Goal: Task Accomplishment & Management: Manage account settings

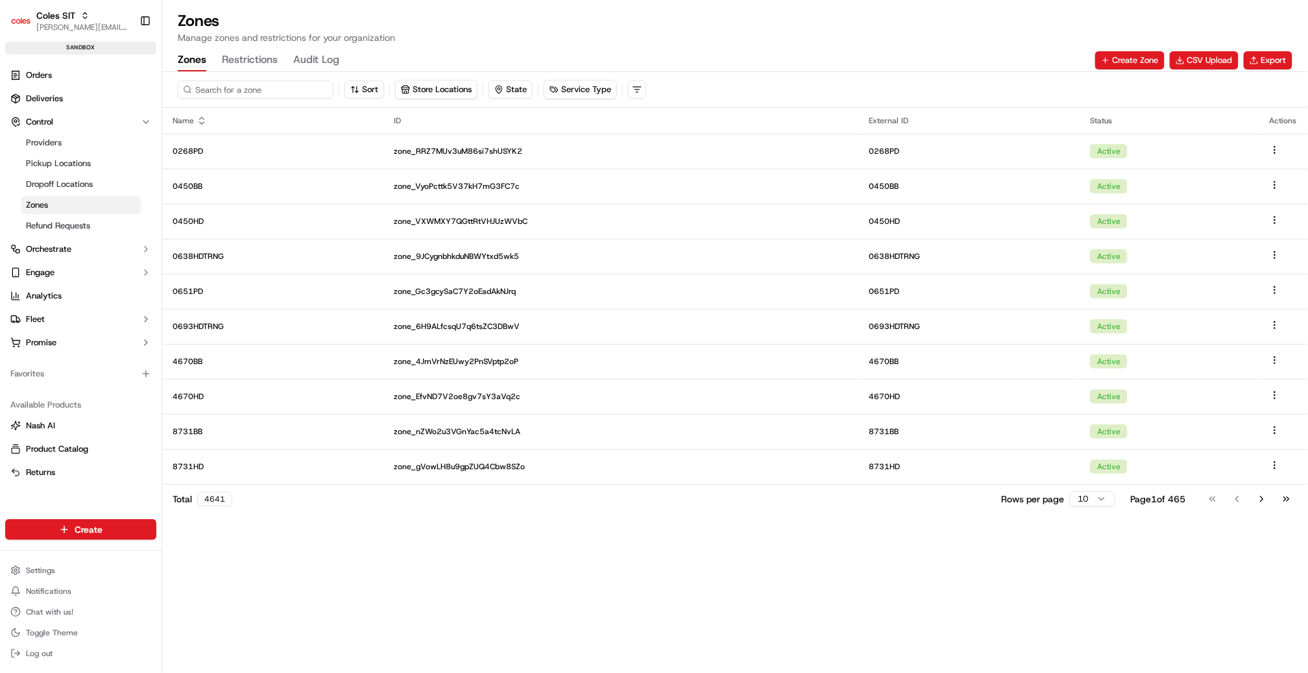
click at [193, 88] on input at bounding box center [256, 89] width 156 height 18
paste input "TESTNPS"
type input "TESTNPS"
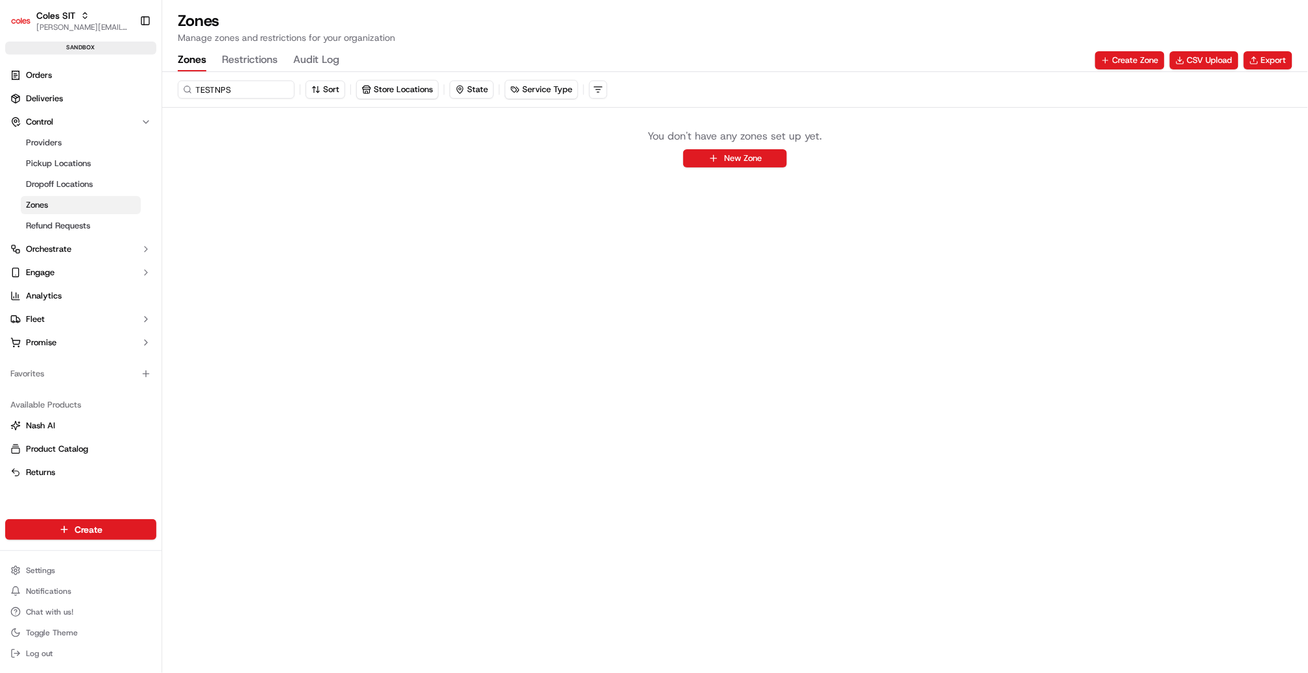
click at [230, 57] on button "Restrictions" at bounding box center [250, 60] width 56 height 22
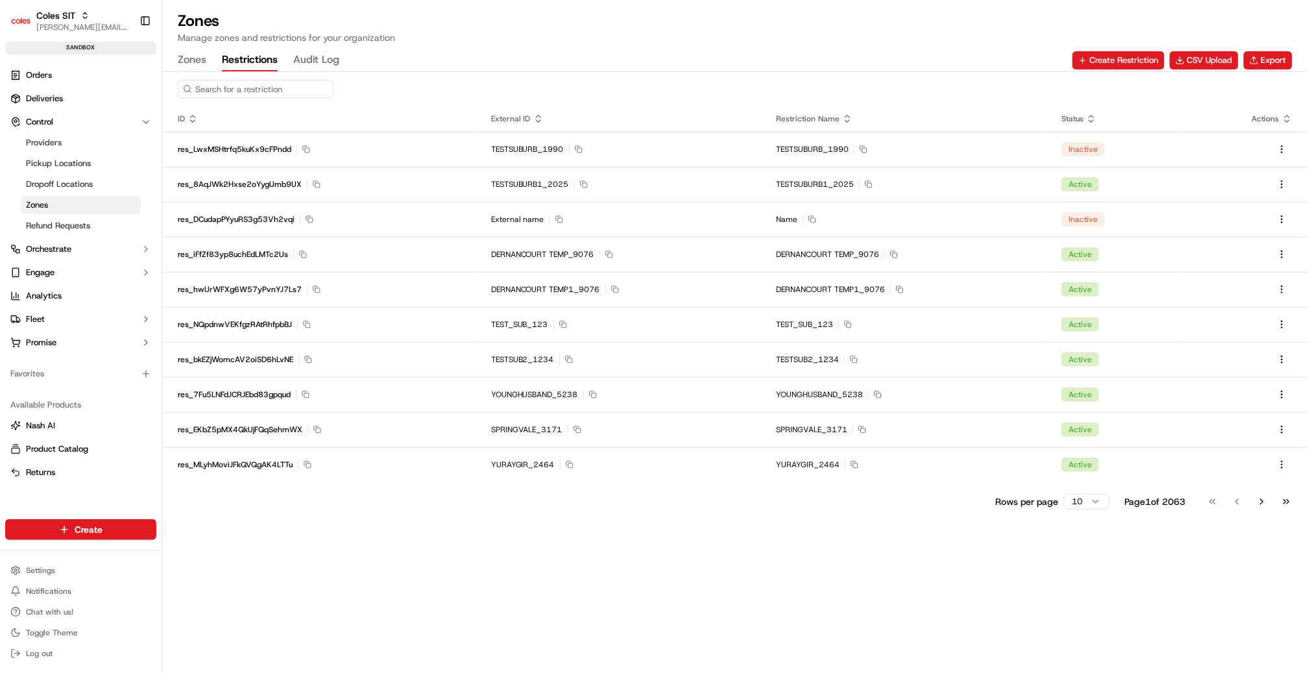
click at [254, 87] on input at bounding box center [256, 89] width 156 height 18
paste input "TESTNPS"
type input "TESTNPS"
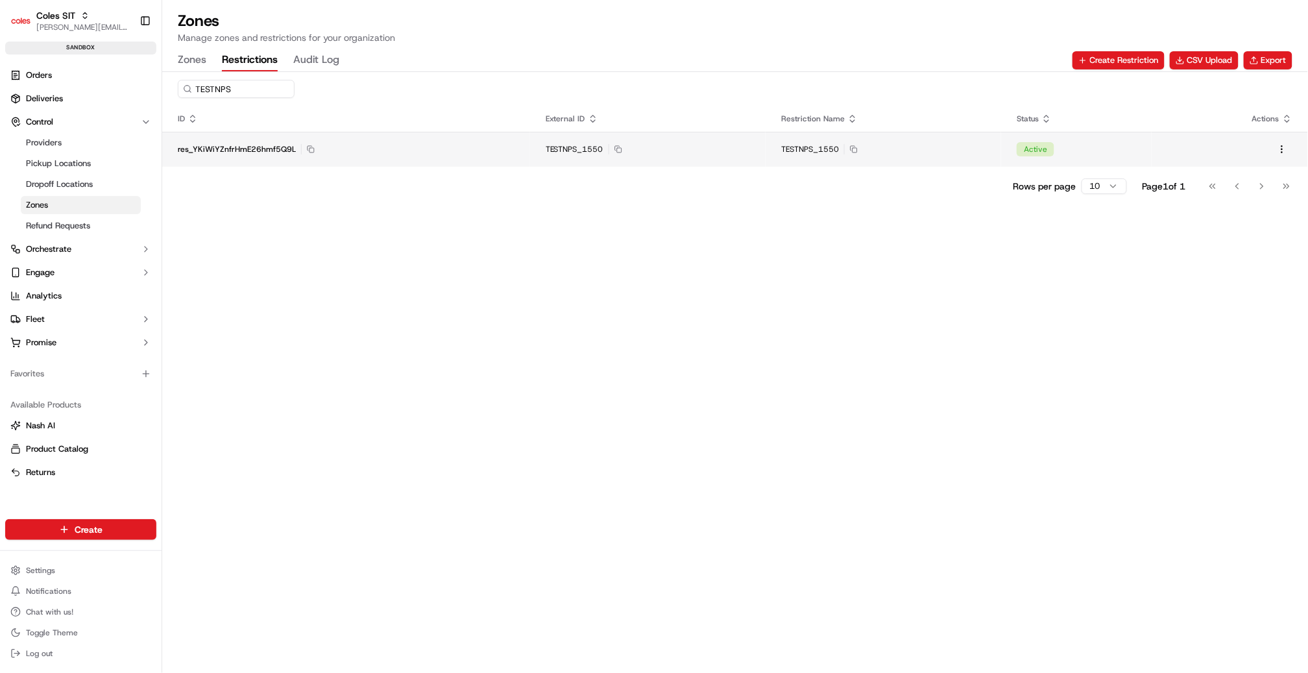
click at [503, 147] on div "res_YKiWiYZnfrHmE26hmf5Q9L Copy res_YKiWiYZnfrHmE26hmf5Q9L" at bounding box center [346, 149] width 337 height 10
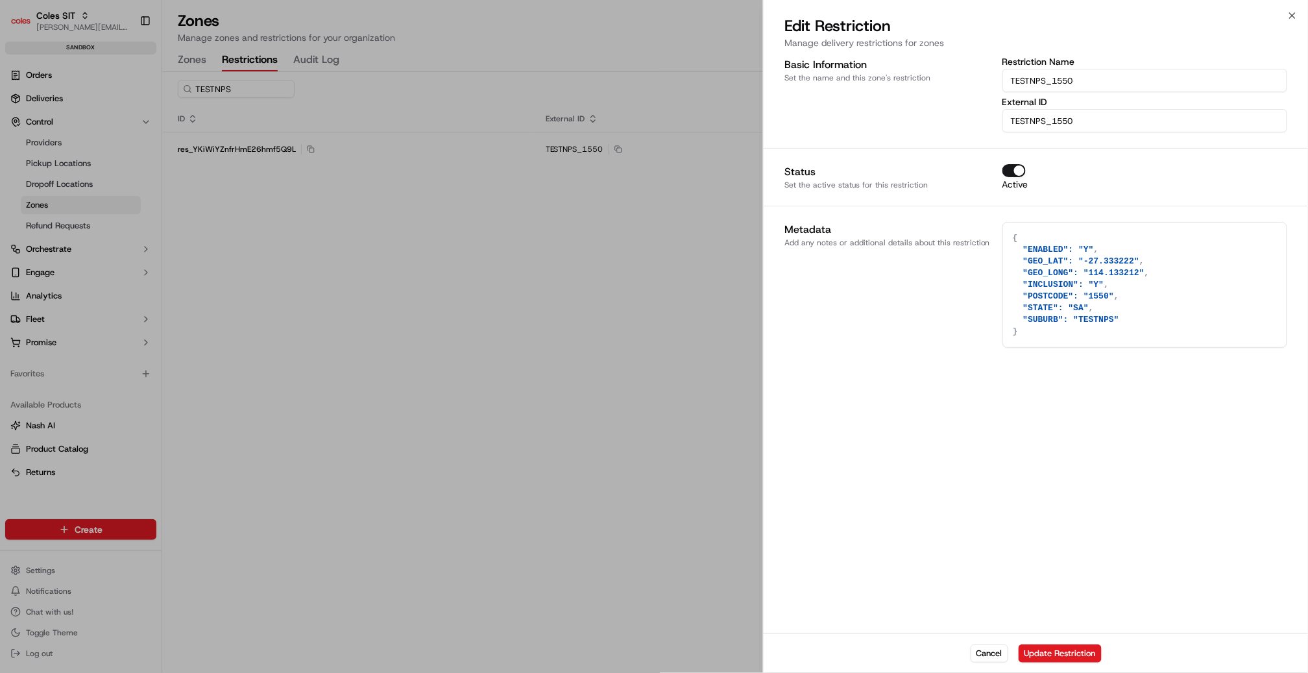
type textarea "{}"
click at [494, 226] on div at bounding box center [654, 336] width 1308 height 673
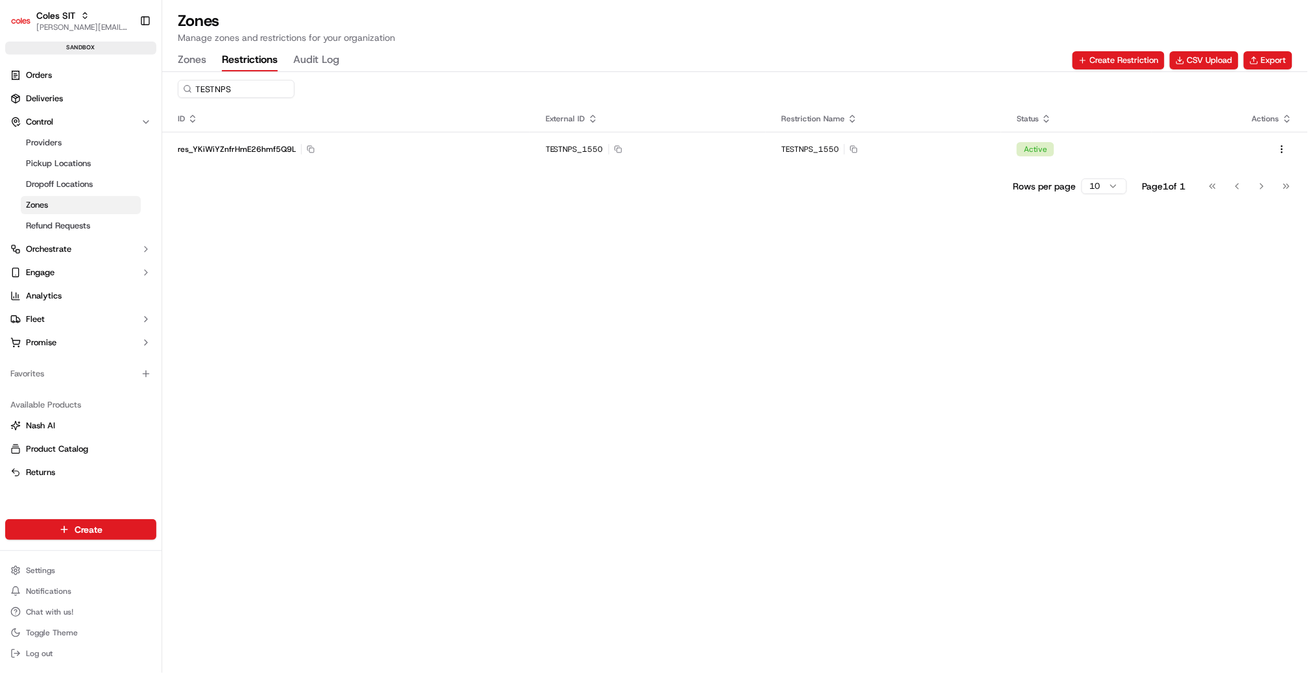
click at [173, 63] on div "Zones Manage zones and restrictions for your organization Zones Restrictions Au…" at bounding box center [735, 40] width 1146 height 61
click at [192, 58] on button "Zones" at bounding box center [192, 60] width 29 height 22
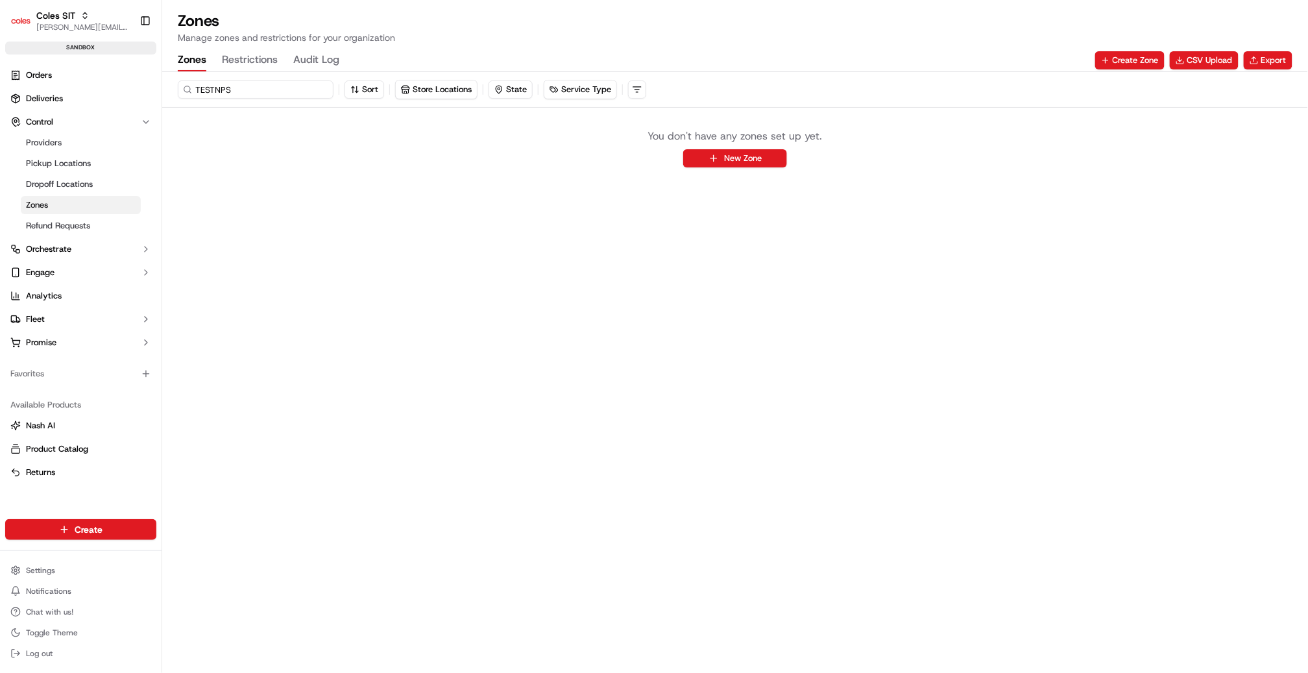
click at [261, 88] on input "TESTNPS" at bounding box center [256, 89] width 156 height 18
paste input "[PERSON_NAME]"
type input "TESTASHU"
click at [274, 61] on button "Restrictions" at bounding box center [250, 60] width 56 height 22
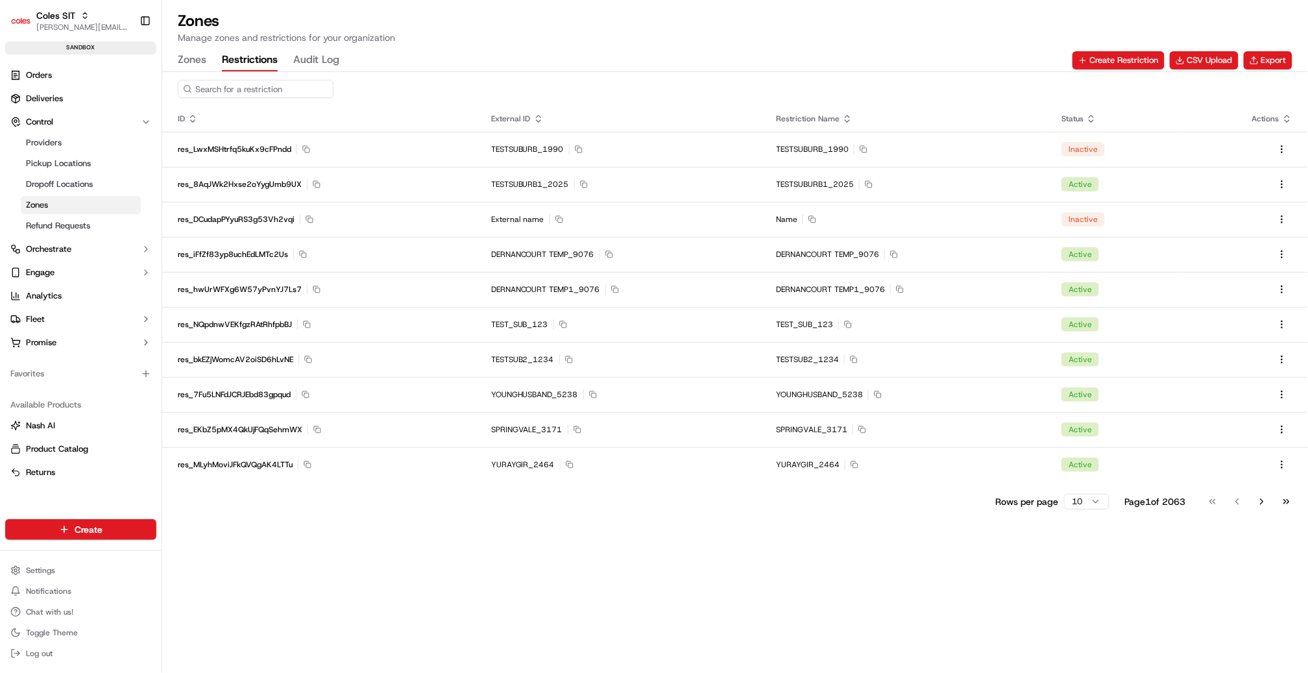
click at [265, 89] on input at bounding box center [256, 89] width 156 height 18
paste input "TESTASHU"
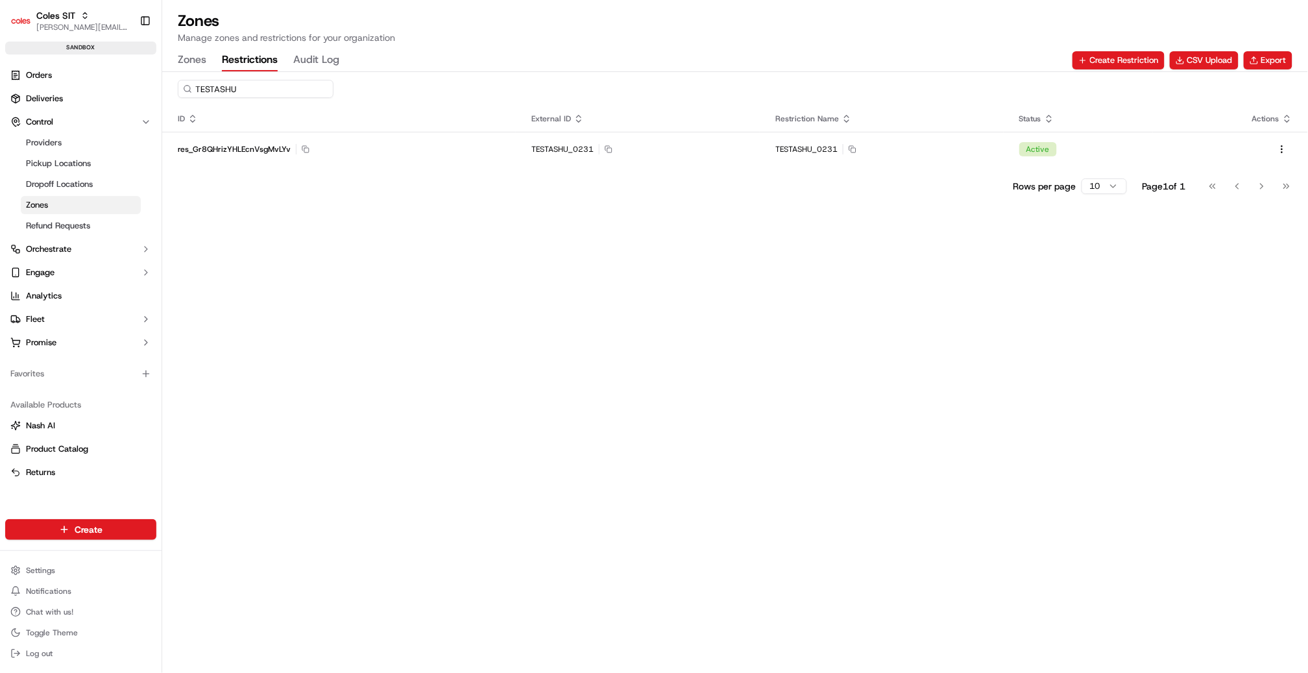
click at [307, 90] on input "TESTASHU" at bounding box center [256, 89] width 156 height 18
click at [302, 91] on input "TESTASHU" at bounding box center [256, 89] width 156 height 18
click at [304, 91] on input "TESTASHU" at bounding box center [256, 89] width 156 height 18
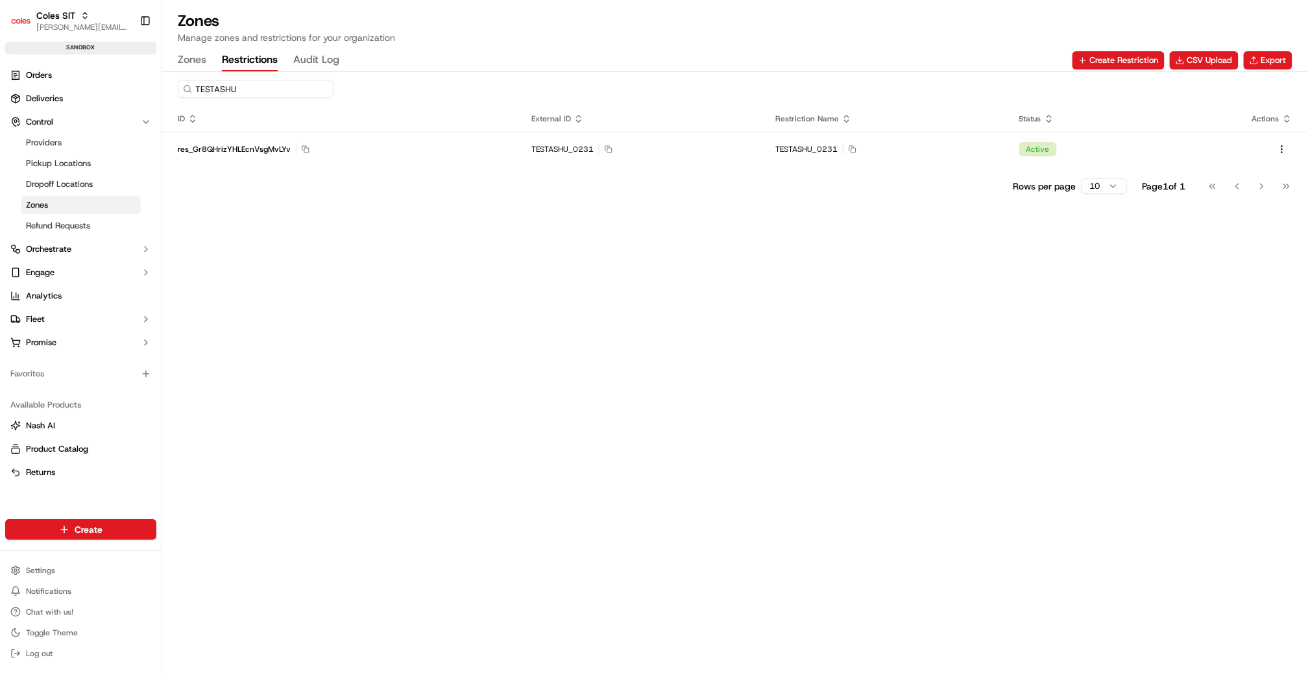
click at [304, 91] on input "TESTASHU" at bounding box center [256, 89] width 156 height 18
paste input "VB"
type input "TESTVB"
